Goal: Navigation & Orientation: Find specific page/section

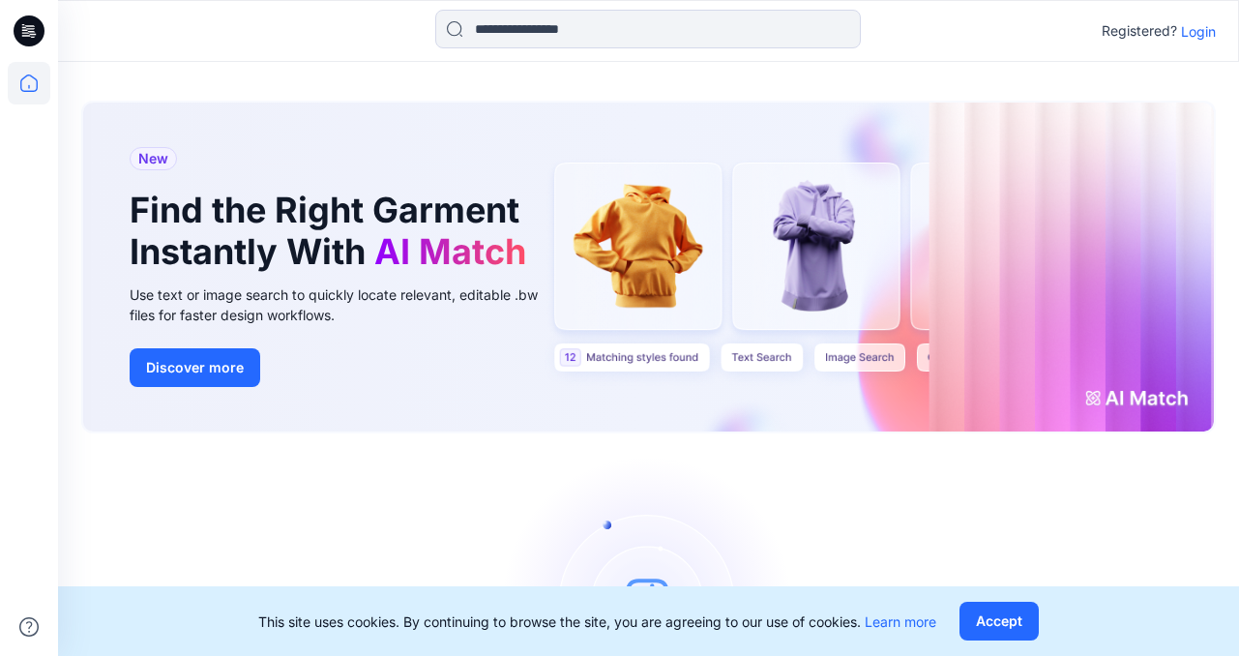
click at [1202, 24] on p "Login" at bounding box center [1198, 31] width 35 height 20
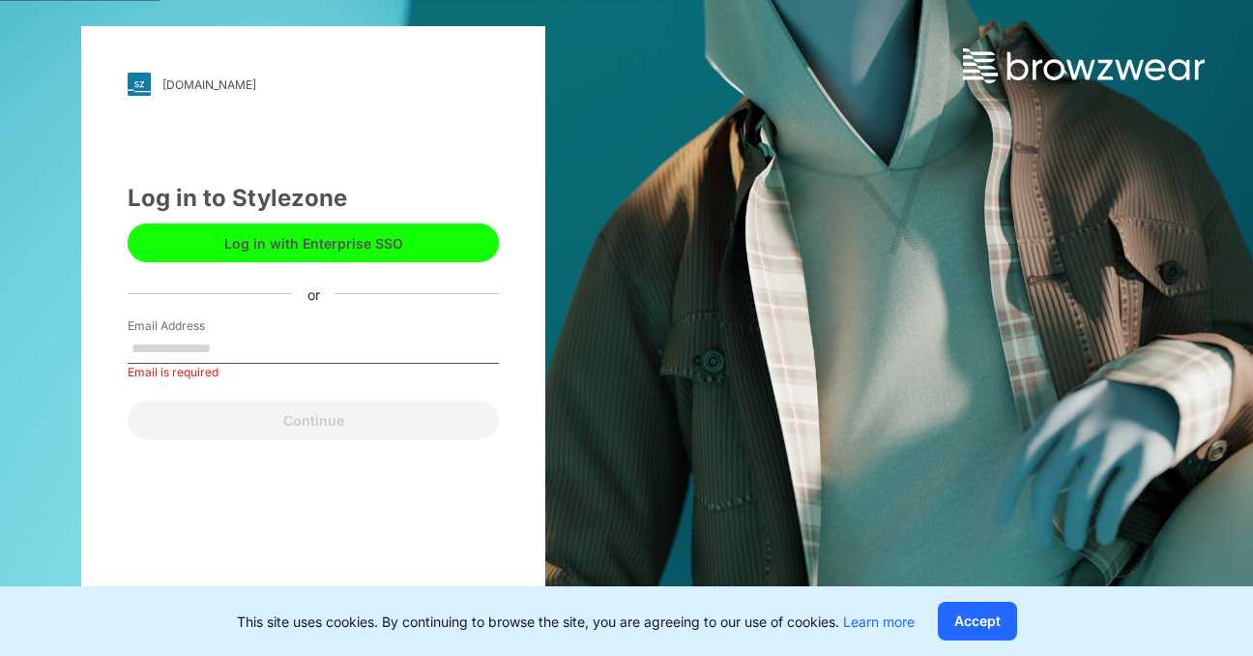
click at [282, 242] on button "Log in with Enterprise SSO" at bounding box center [313, 242] width 371 height 39
type input "**********"
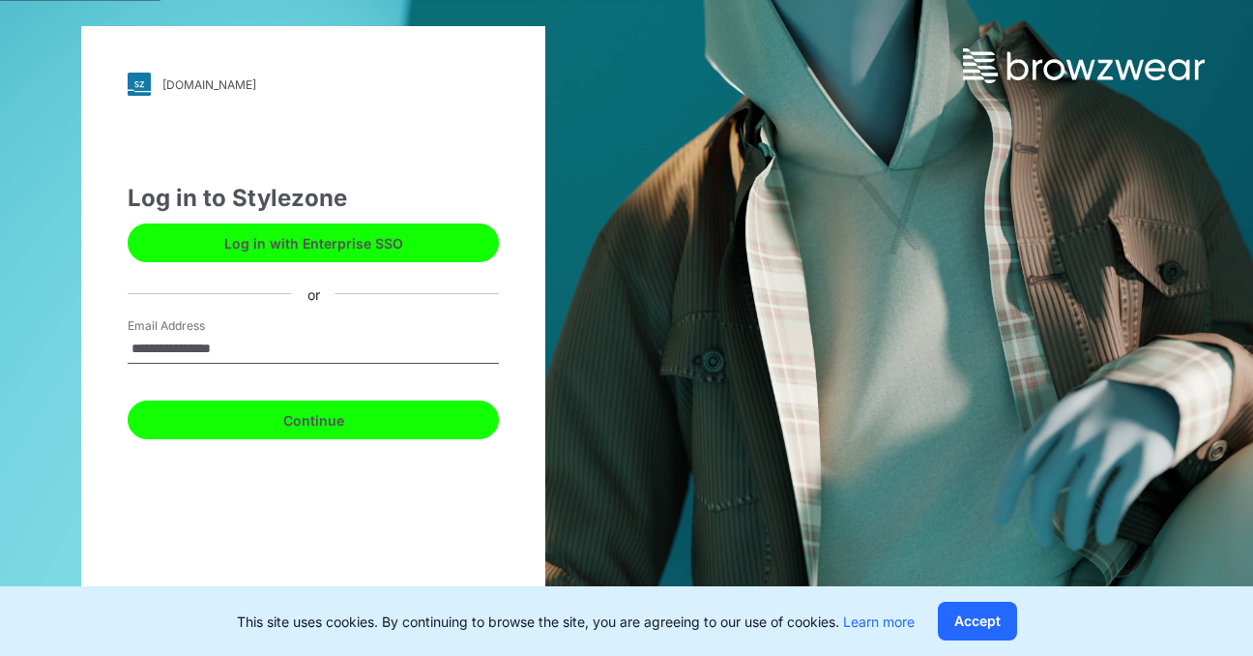
click at [287, 413] on button "Continue" at bounding box center [313, 419] width 371 height 39
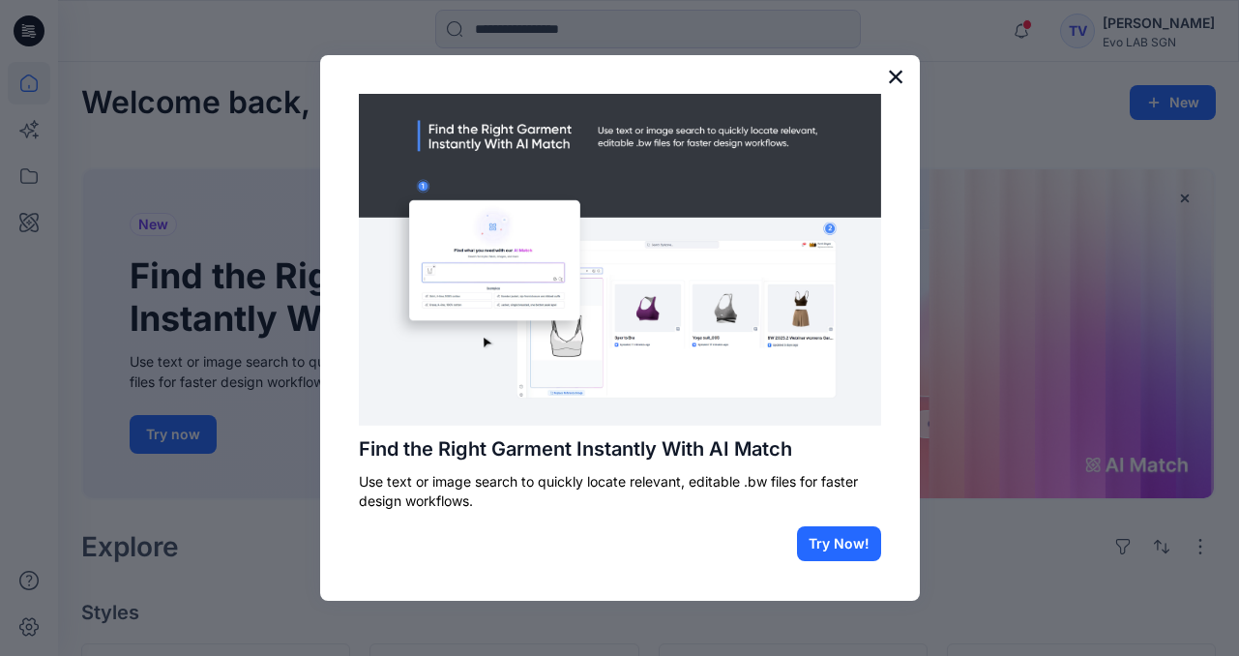
click at [895, 79] on button "×" at bounding box center [896, 76] width 18 height 31
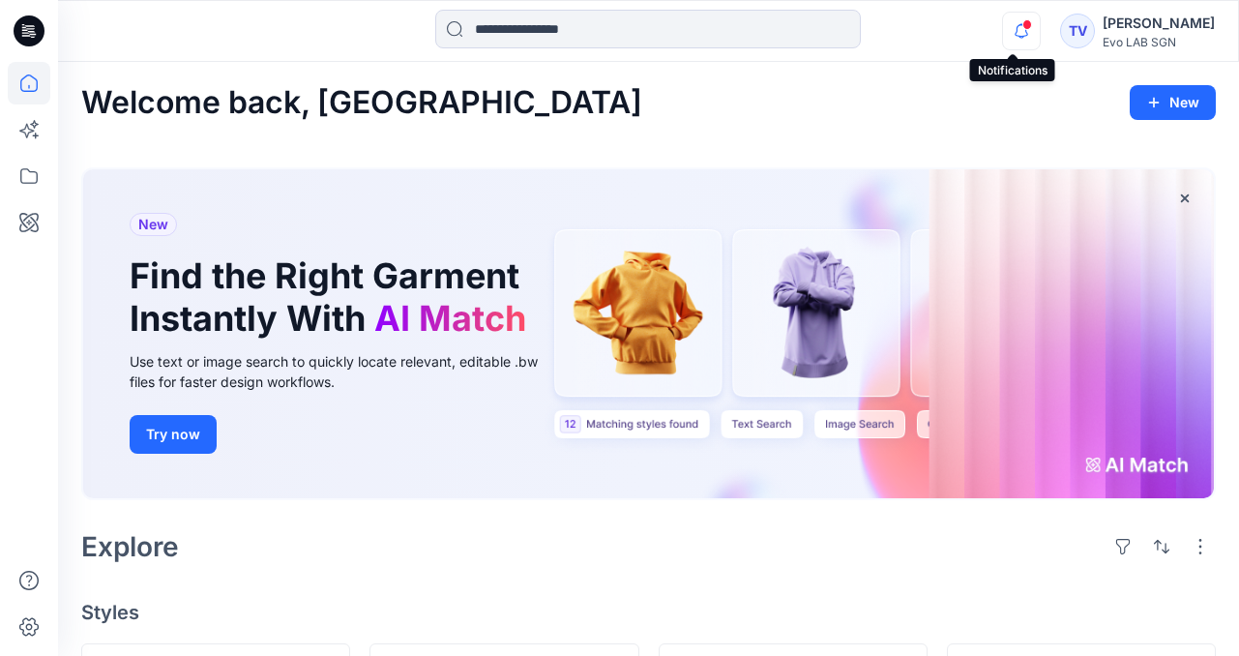
click at [1008, 40] on icon "button" at bounding box center [1021, 31] width 37 height 39
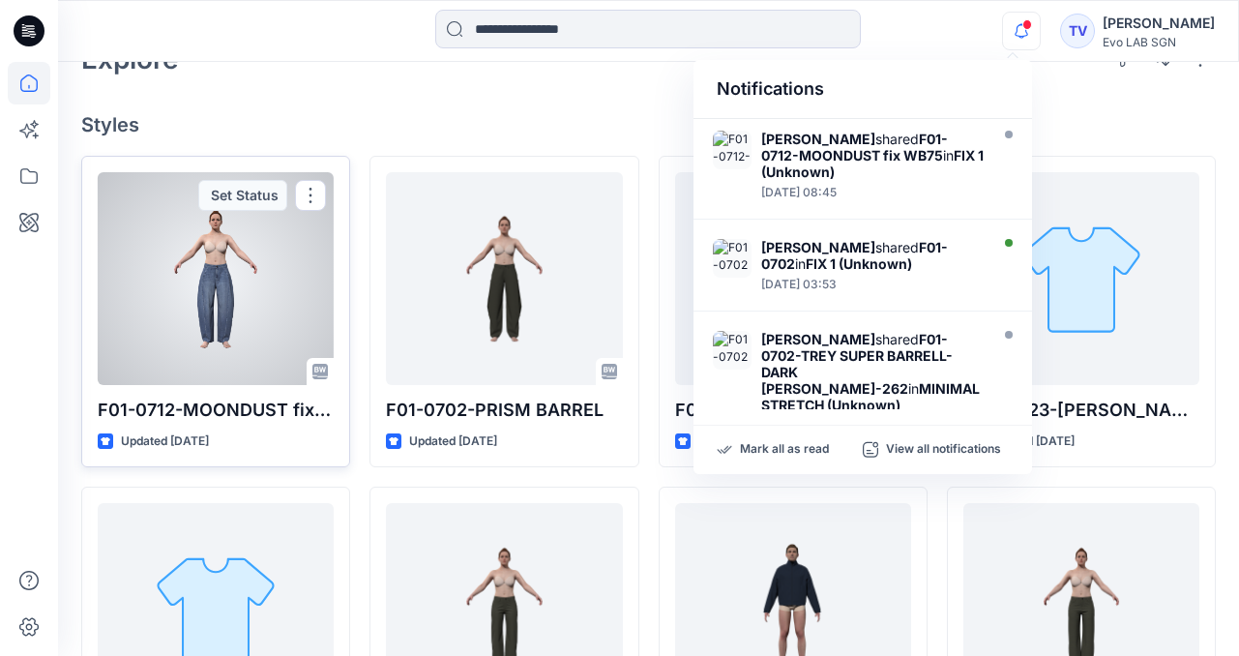
scroll to position [468, 0]
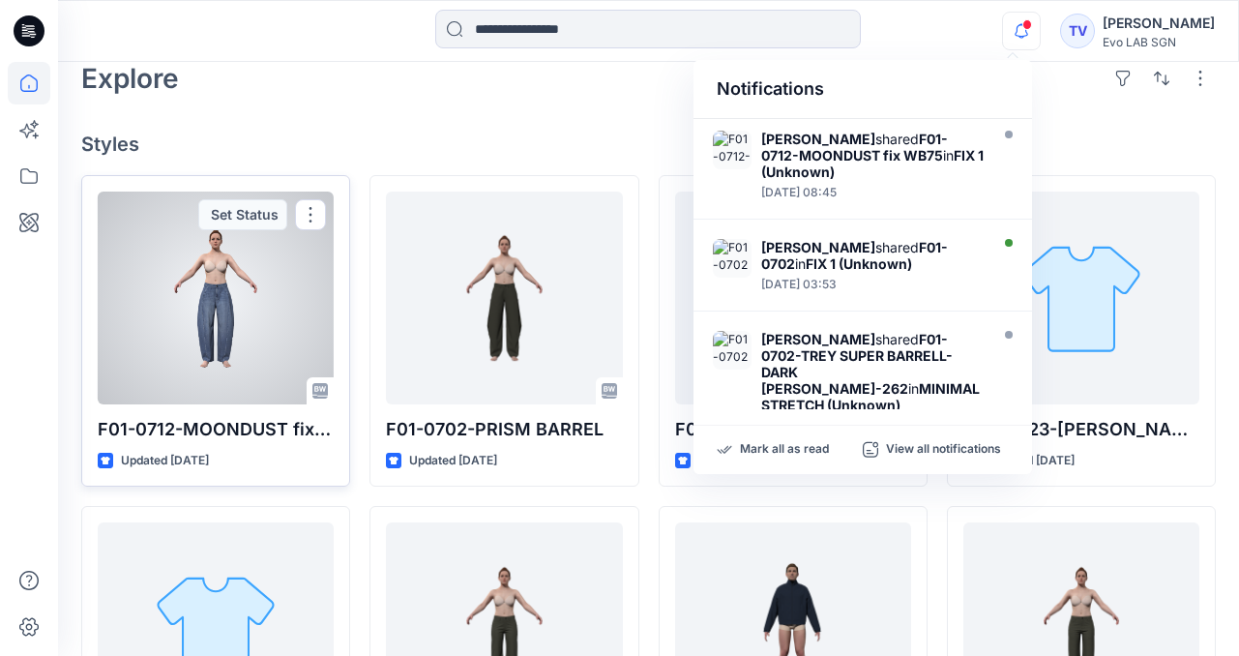
click at [227, 288] on div at bounding box center [216, 297] width 236 height 213
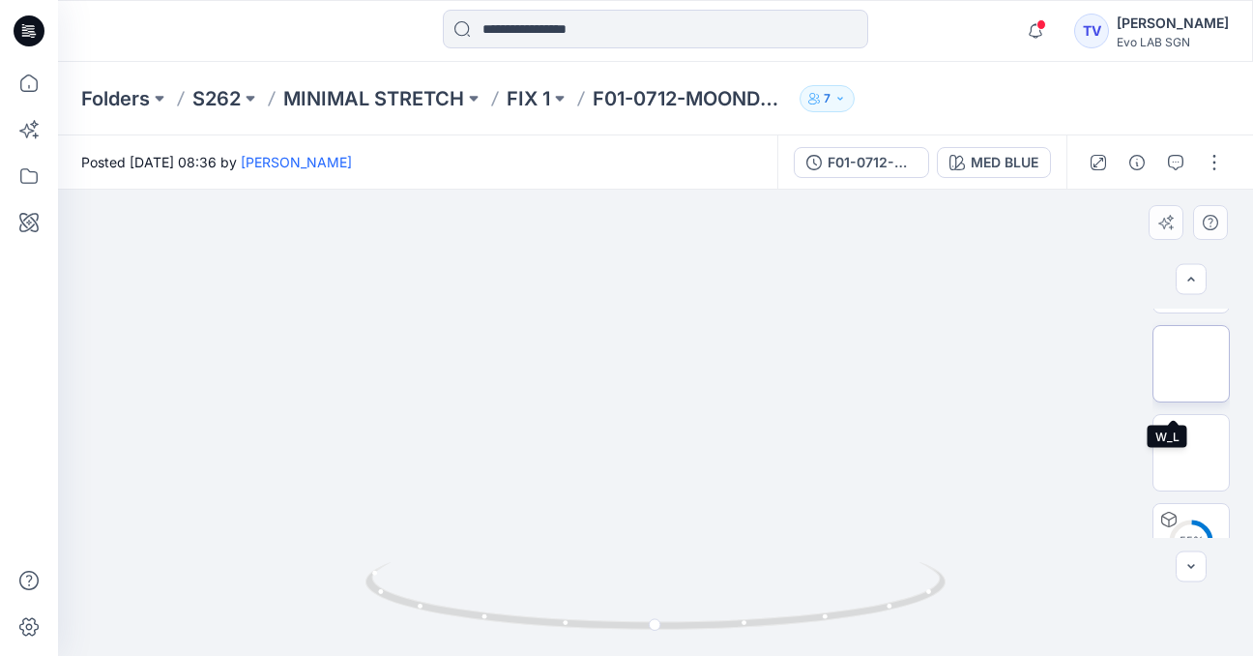
scroll to position [233, 0]
click at [1195, 370] on img at bounding box center [1191, 380] width 43 height 20
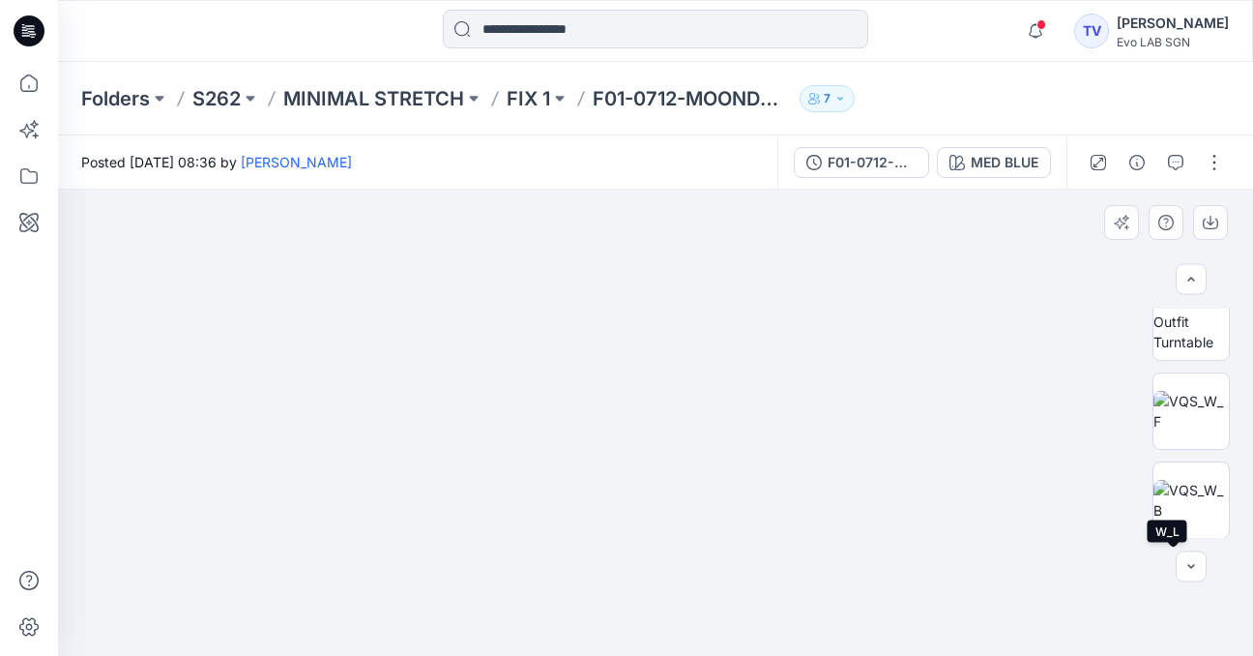
scroll to position [8, 0]
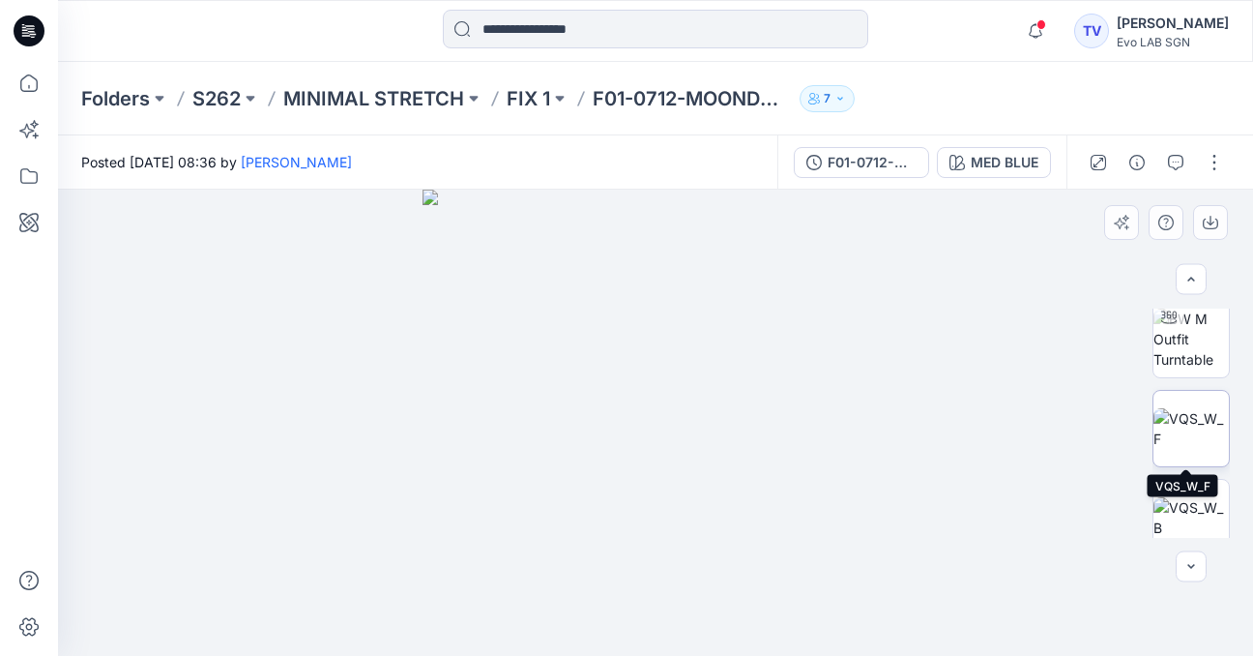
click at [1186, 449] on img at bounding box center [1191, 428] width 75 height 41
